Goal: Information Seeking & Learning: Find specific fact

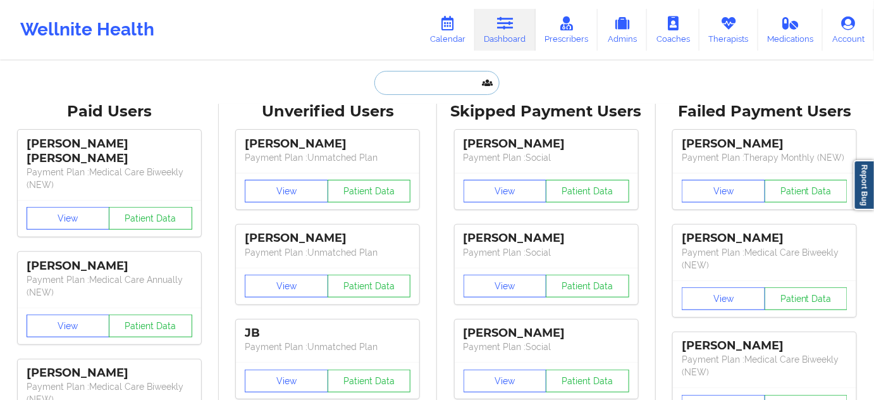
click at [433, 79] on input "text" at bounding box center [436, 83] width 125 height 24
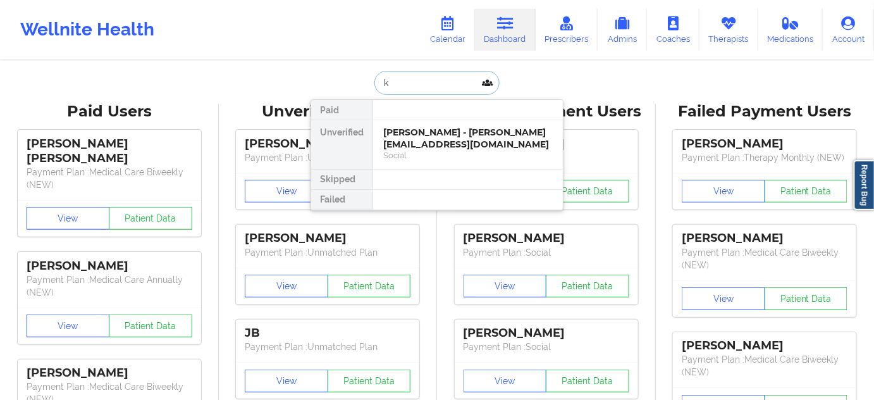
paste input "[PERSON_NAME]"
type input "[PERSON_NAME]"
click at [427, 130] on div "[PERSON_NAME] - [EMAIL_ADDRESS][DOMAIN_NAME]" at bounding box center [467, 137] width 169 height 23
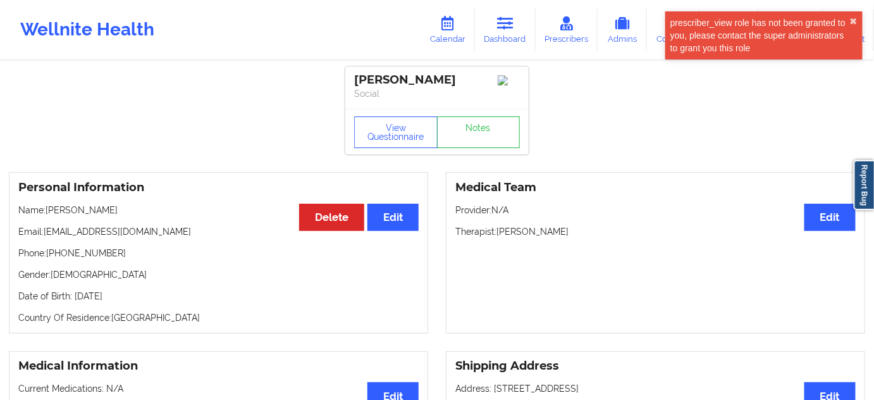
drag, startPoint x: 379, startPoint y: 80, endPoint x: 462, endPoint y: 76, distance: 82.9
click at [462, 76] on div "[PERSON_NAME]" at bounding box center [437, 80] width 166 height 15
copy div "[PERSON_NAME]"
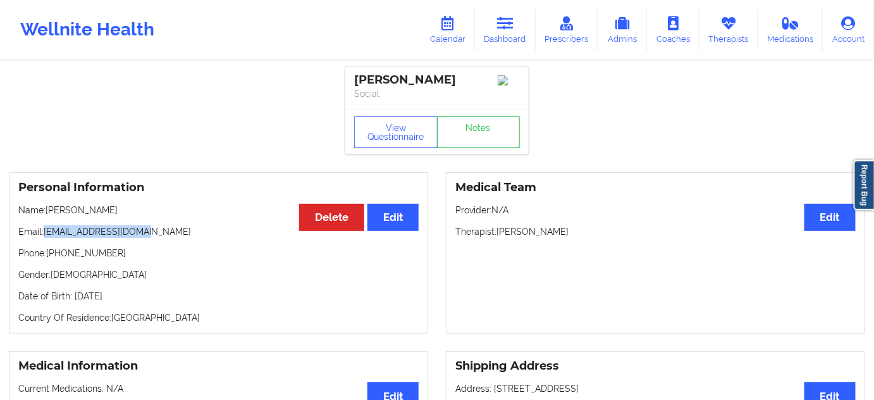
drag, startPoint x: 44, startPoint y: 232, endPoint x: 205, endPoint y: 235, distance: 161.2
click at [205, 235] on p "Email: [EMAIL_ADDRESS][DOMAIN_NAME]" at bounding box center [218, 231] width 400 height 13
copy p "[EMAIL_ADDRESS][DOMAIN_NAME]"
click at [519, 24] on link "Dashboard" at bounding box center [505, 30] width 61 height 42
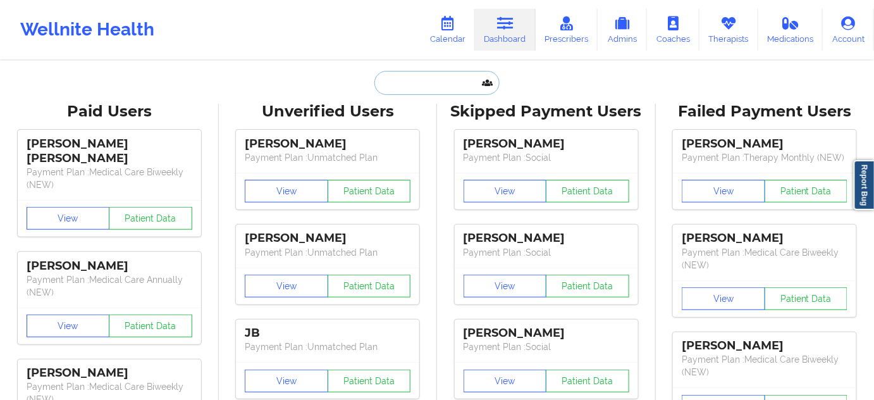
click at [453, 80] on input "text" at bounding box center [436, 83] width 125 height 24
paste input "[EMAIL_ADDRESS][DOMAIN_NAME]"
type input "[EMAIL_ADDRESS][DOMAIN_NAME]"
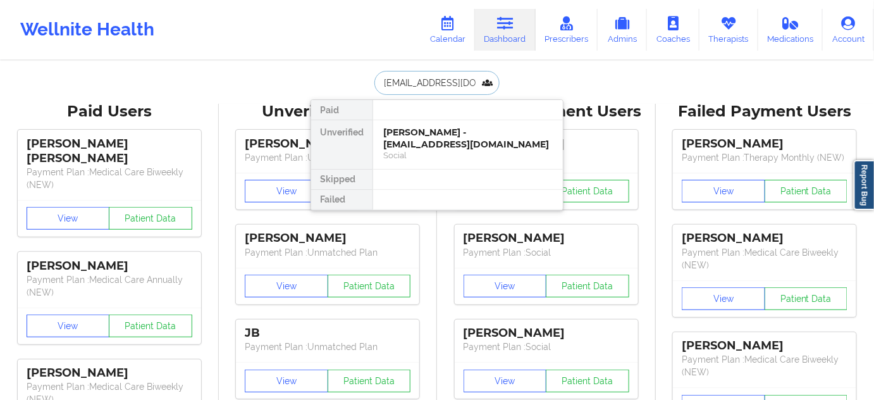
scroll to position [0, 11]
click at [430, 139] on div "[PERSON_NAME] - [EMAIL_ADDRESS][DOMAIN_NAME]" at bounding box center [467, 137] width 169 height 23
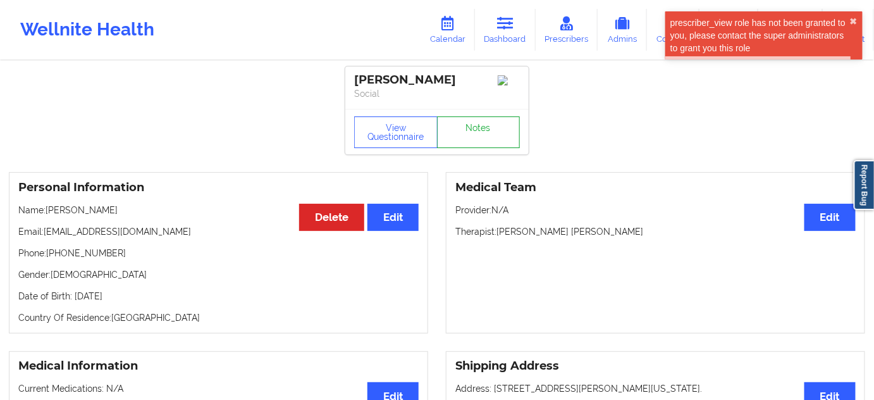
click at [477, 142] on link "Notes" at bounding box center [478, 132] width 83 height 32
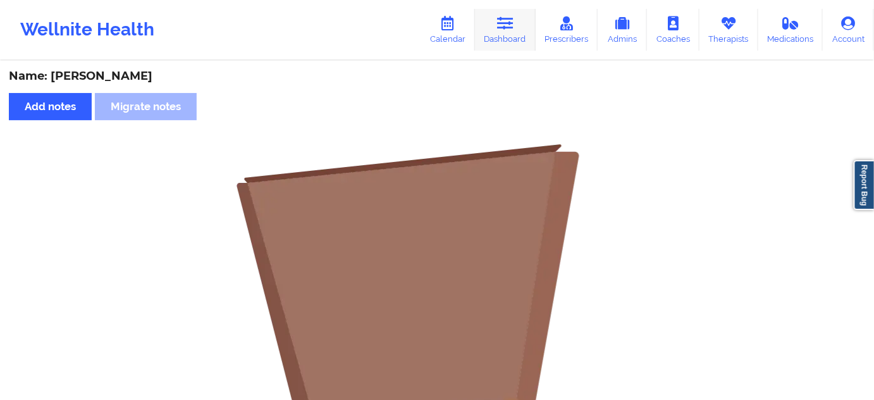
click at [504, 24] on icon at bounding box center [505, 23] width 16 height 14
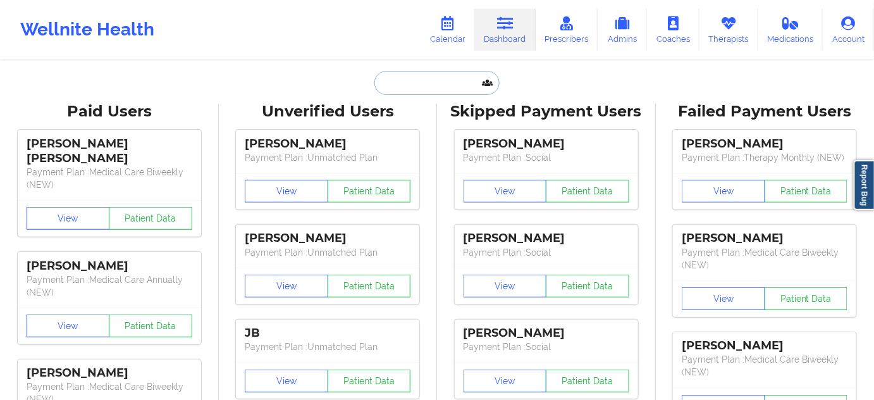
click at [428, 82] on input "text" at bounding box center [436, 83] width 125 height 24
type input "s"
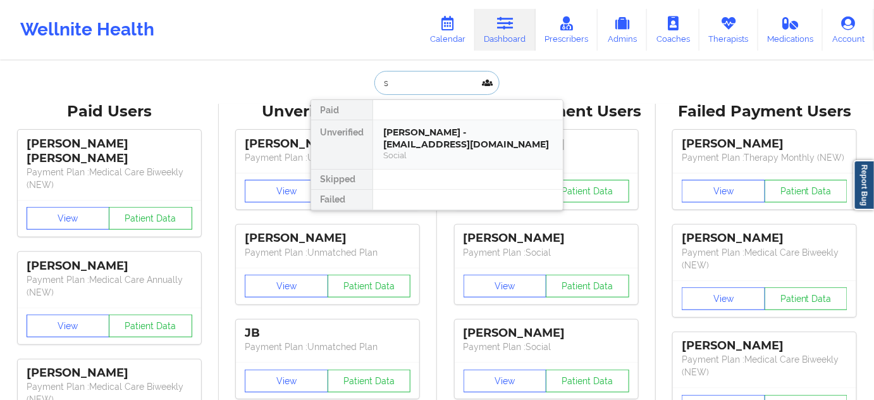
click at [425, 138] on div "[PERSON_NAME] - [EMAIL_ADDRESS][DOMAIN_NAME]" at bounding box center [467, 137] width 169 height 23
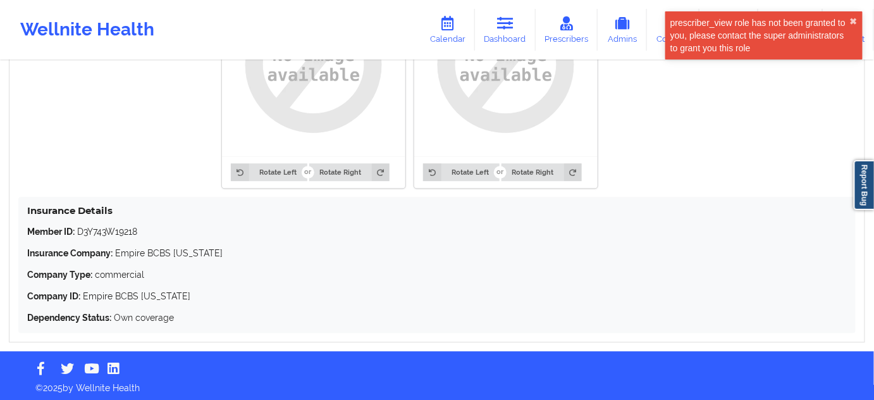
scroll to position [1066, 0]
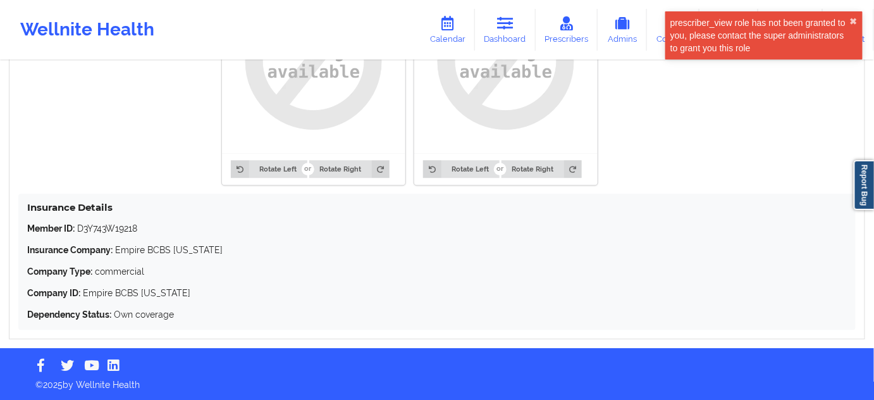
click at [114, 232] on p "Member ID: D3Y743W19218" at bounding box center [436, 228] width 819 height 13
copy p "D3Y743W19218"
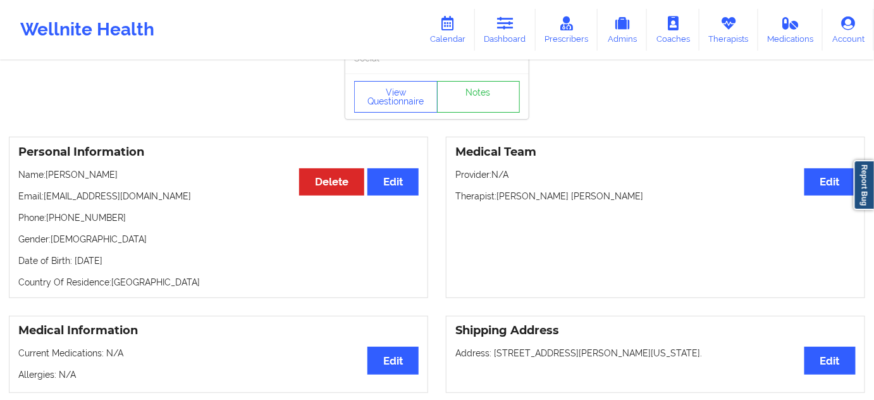
scroll to position [0, 0]
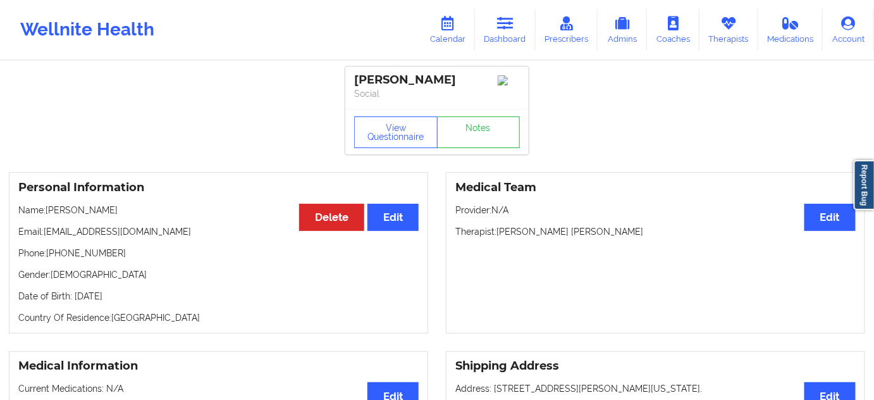
drag, startPoint x: 450, startPoint y: 82, endPoint x: 354, endPoint y: 66, distance: 97.5
click at [354, 66] on div "[PERSON_NAME] Social" at bounding box center [436, 87] width 183 height 42
copy div "[PERSON_NAME]"
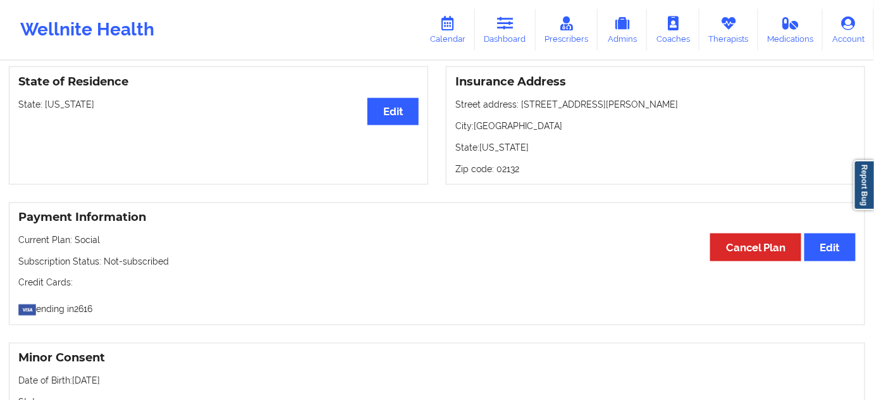
scroll to position [536, 0]
drag, startPoint x: 520, startPoint y: 109, endPoint x: 626, endPoint y: 128, distance: 107.9
click at [613, 108] on p "Street address: [STREET_ADDRESS][PERSON_NAME]" at bounding box center [655, 104] width 400 height 13
copy p "[STREET_ADDRESS][PERSON_NAME]"
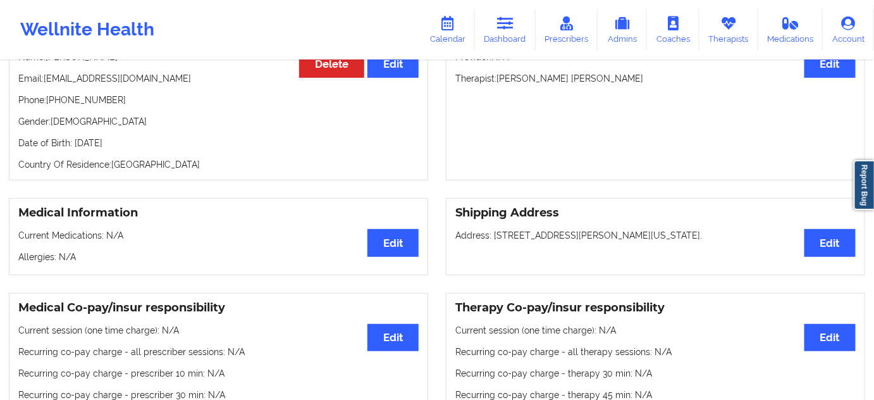
scroll to position [0, 0]
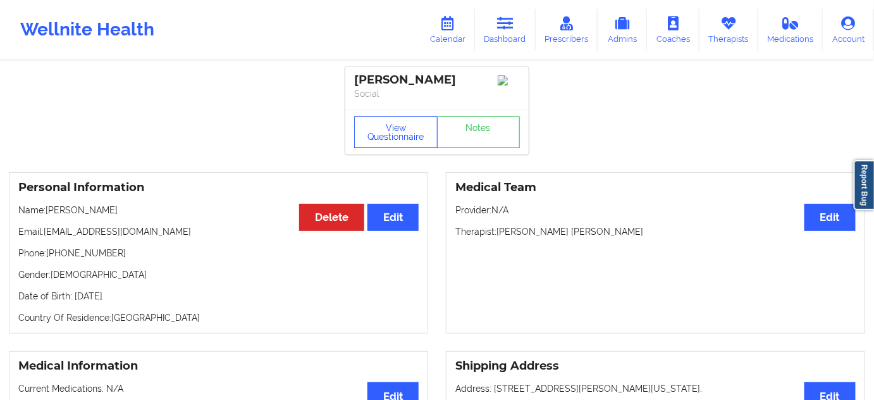
click at [422, 140] on button "View Questionnaire" at bounding box center [395, 132] width 83 height 32
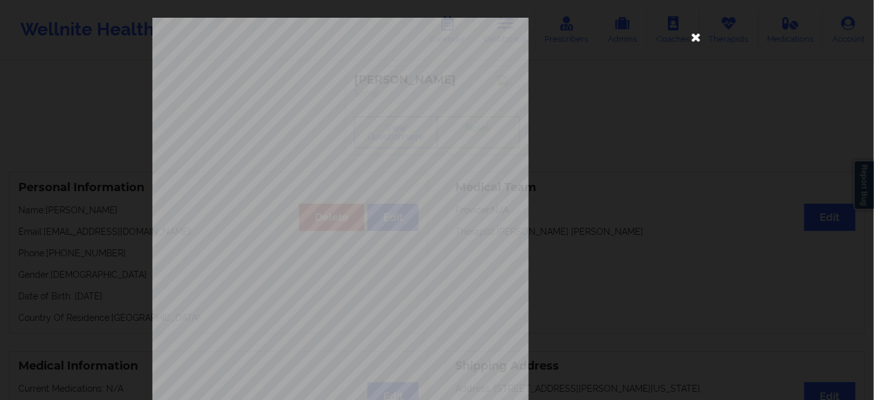
click at [698, 37] on icon at bounding box center [696, 37] width 20 height 20
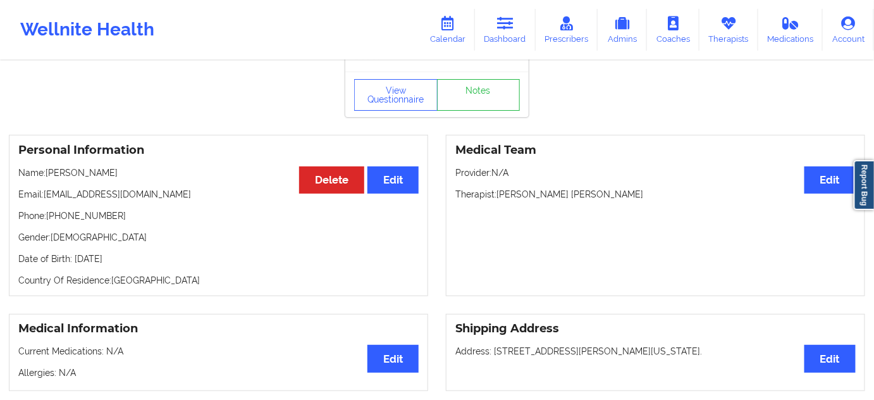
scroll to position [32, 0]
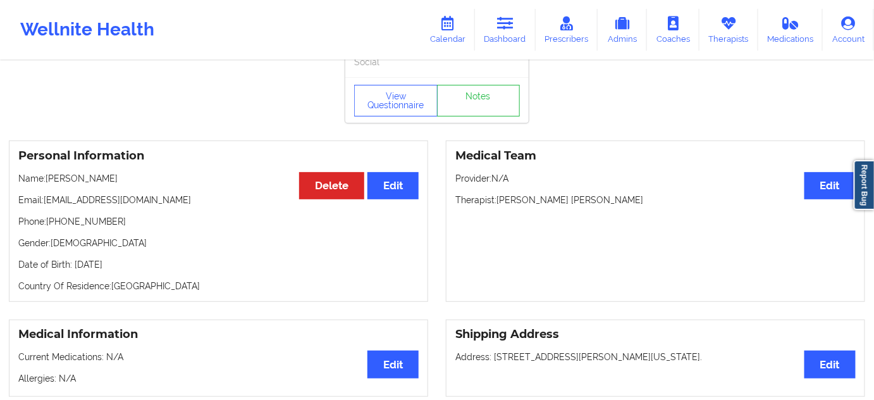
drag, startPoint x: 499, startPoint y: 202, endPoint x: 625, endPoint y: 203, distance: 125.8
click at [625, 203] on p "Therapist: [PERSON_NAME] [PERSON_NAME]" at bounding box center [655, 199] width 400 height 13
copy p "[PERSON_NAME] [PERSON_NAME]"
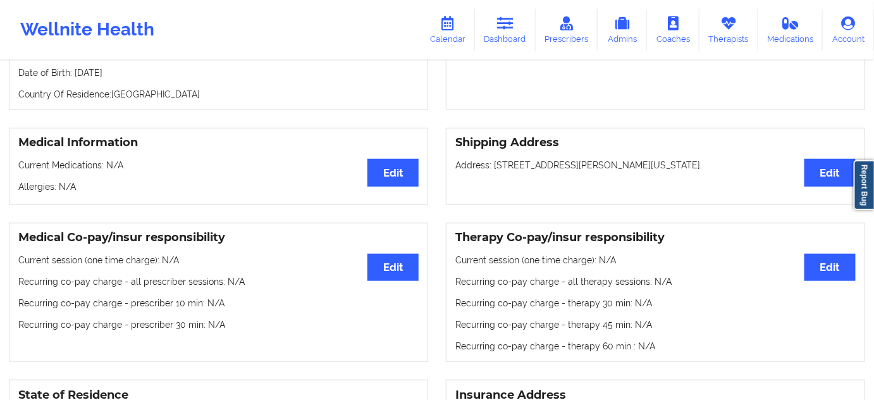
scroll to position [491, 0]
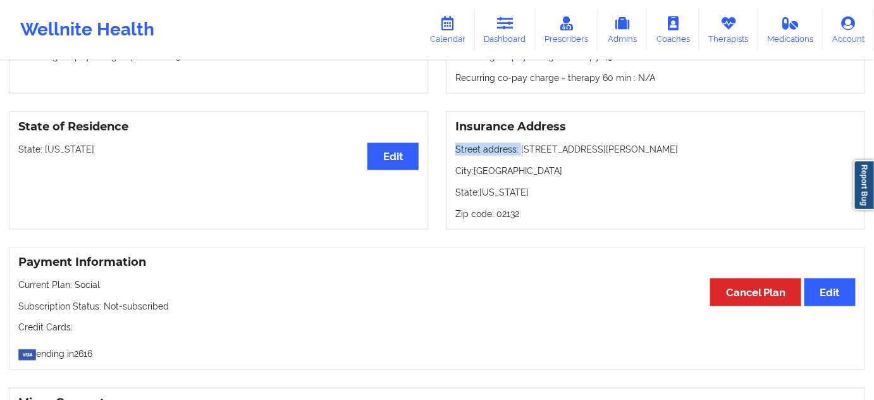
drag, startPoint x: 520, startPoint y: 151, endPoint x: 623, endPoint y: 136, distance: 104.2
click at [623, 136] on div "Insurance Address Street address: [STREET_ADDRESS][PERSON_NAME][US_STATE] Zip c…" at bounding box center [655, 170] width 419 height 118
copy div "Street address:"
click at [570, 173] on p "City: [GEOGRAPHIC_DATA]" at bounding box center [655, 170] width 400 height 13
drag, startPoint x: 520, startPoint y: 152, endPoint x: 610, endPoint y: 150, distance: 90.4
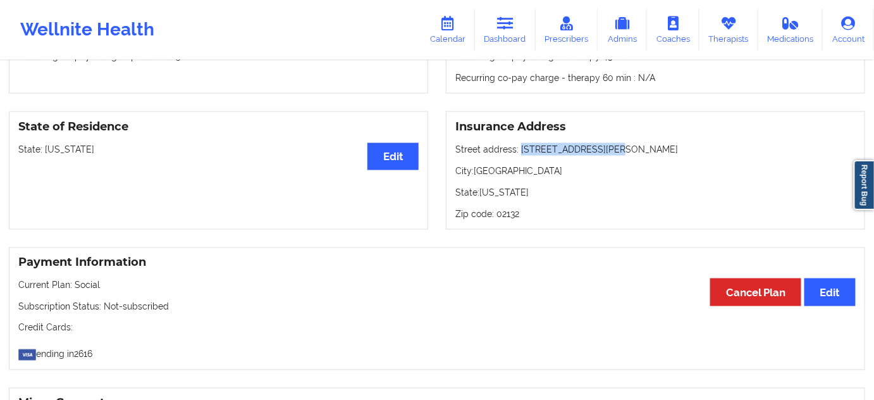
click at [610, 150] on p "Street address: [STREET_ADDRESS][PERSON_NAME]" at bounding box center [655, 149] width 400 height 13
copy p "[STREET_ADDRESS][PERSON_NAME]"
click at [487, 177] on p "City: [GEOGRAPHIC_DATA]" at bounding box center [655, 170] width 400 height 13
copy p "[GEOGRAPHIC_DATA]"
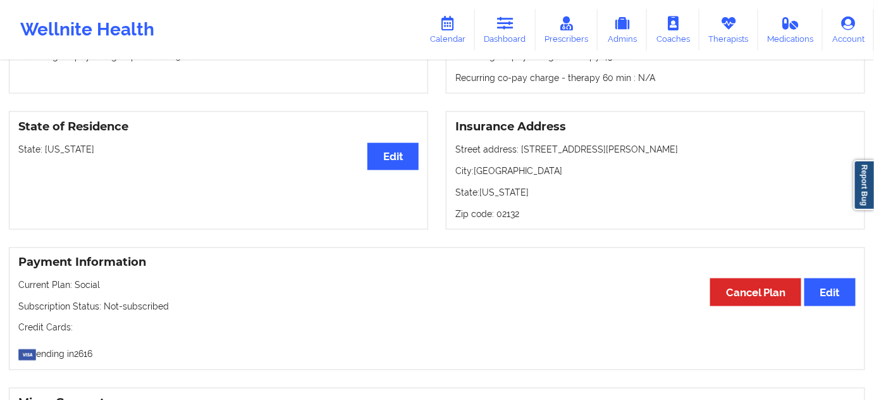
click at [501, 216] on p "Zip code: 02132" at bounding box center [655, 213] width 400 height 13
copy p "02132"
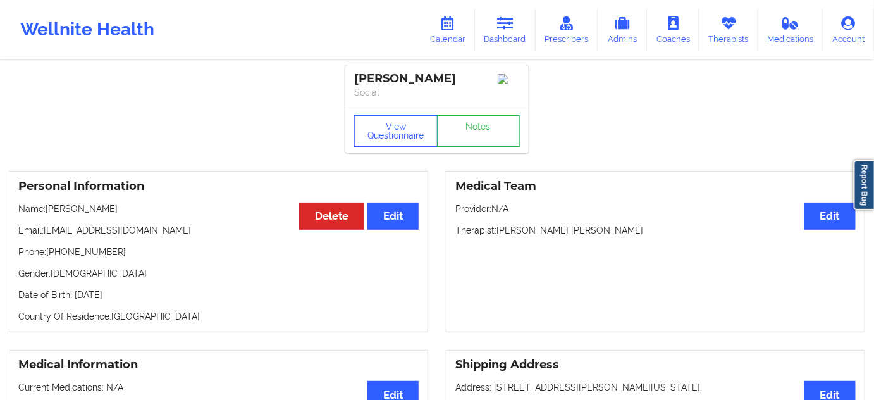
scroll to position [0, 0]
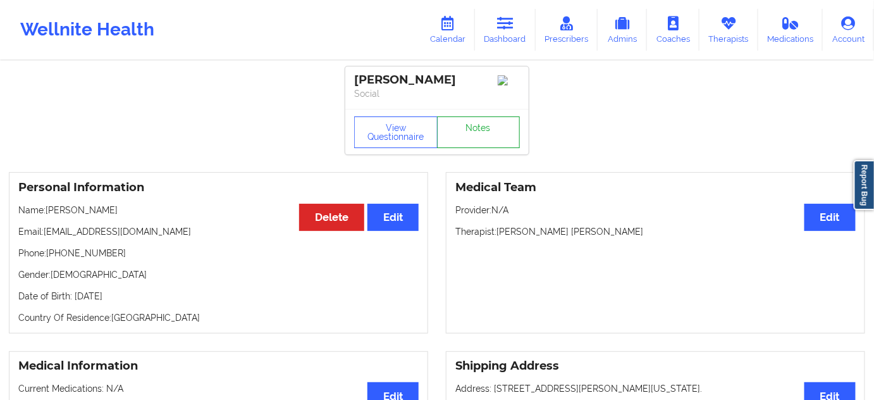
click at [474, 148] on link "Notes" at bounding box center [478, 132] width 83 height 32
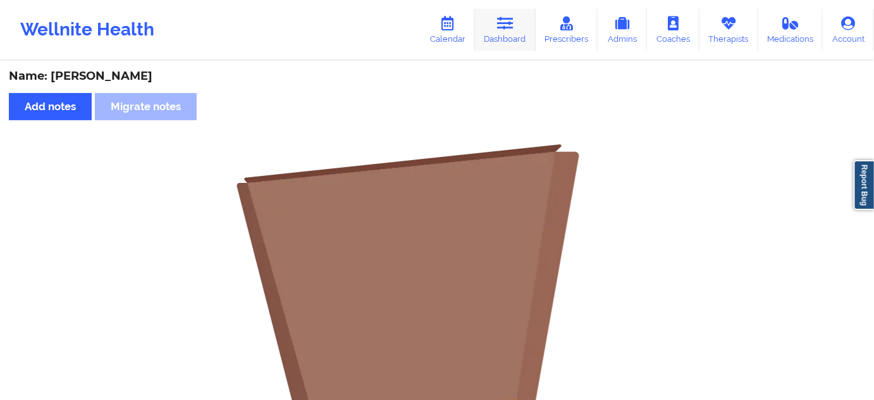
click at [514, 30] on link "Dashboard" at bounding box center [505, 30] width 61 height 42
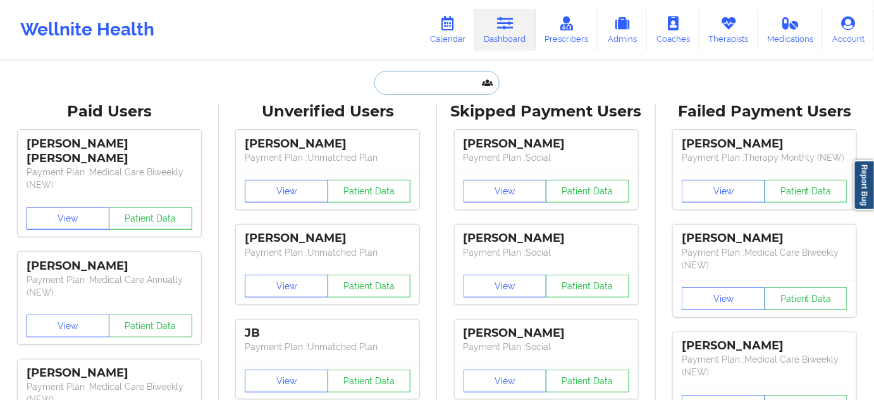
click at [425, 84] on input "text" at bounding box center [436, 83] width 125 height 24
paste input "[EMAIL_ADDRESS][DOMAIN_NAME]"
type input "[EMAIL_ADDRESS][DOMAIN_NAME]"
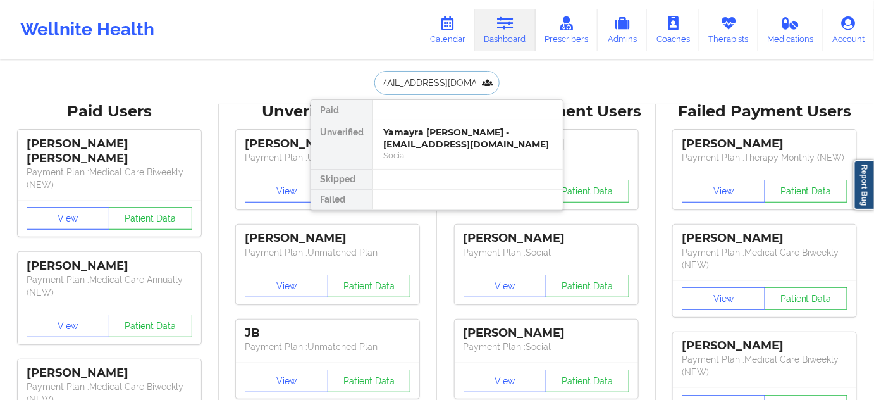
click at [417, 144] on div "Yamayra [PERSON_NAME] - [EMAIL_ADDRESS][DOMAIN_NAME]" at bounding box center [467, 137] width 169 height 23
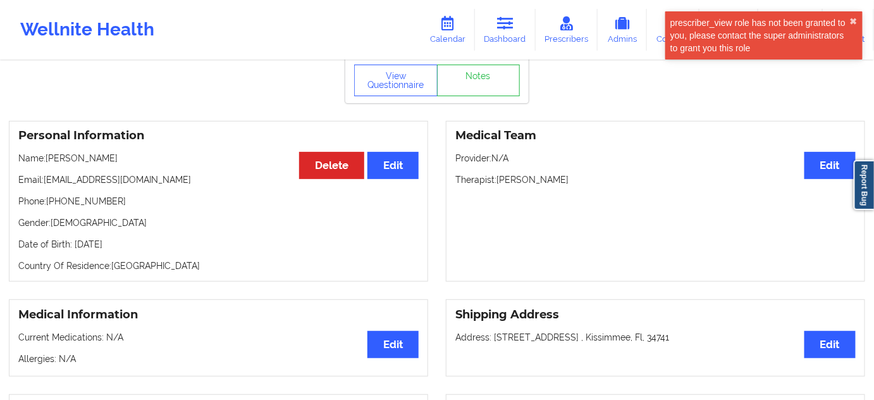
scroll to position [76, 0]
